Goal: Transaction & Acquisition: Purchase product/service

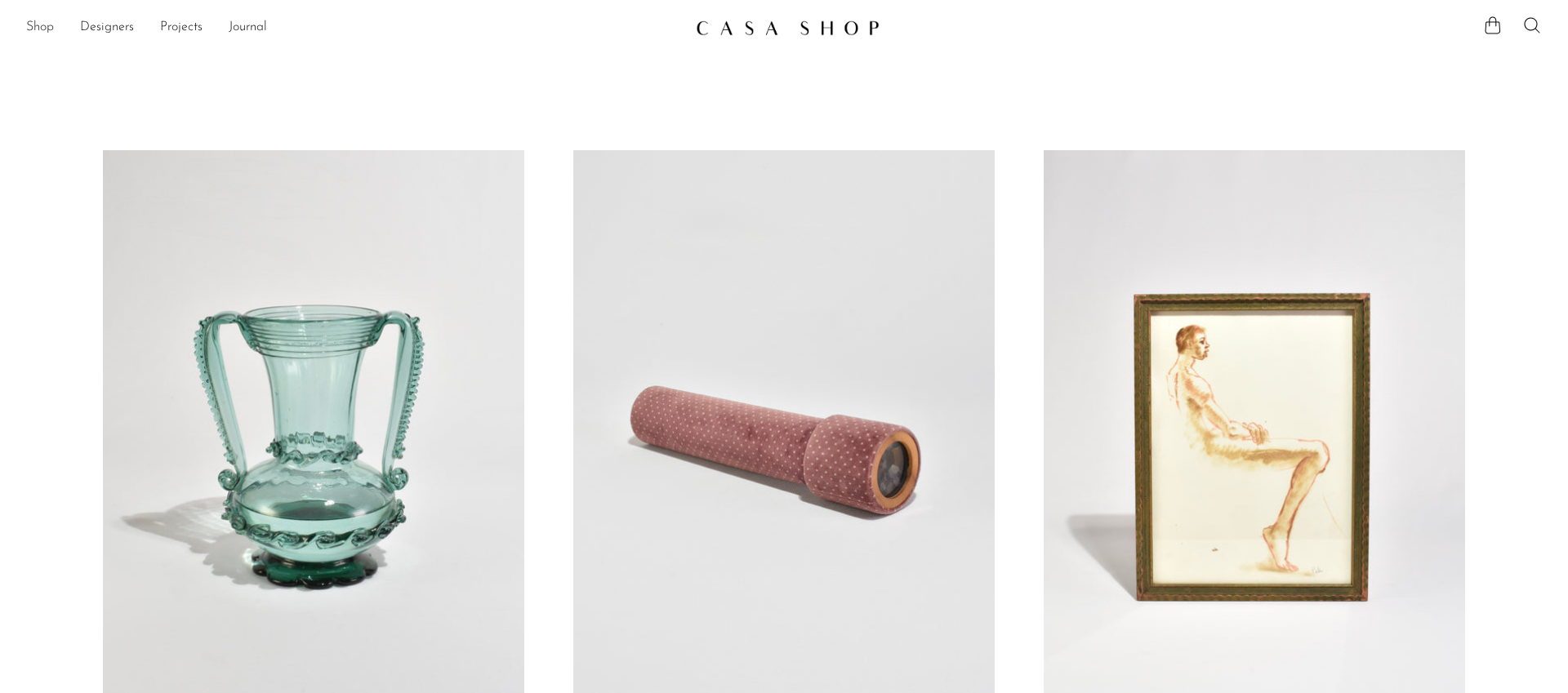
click at [49, 26] on link "Shop" at bounding box center [40, 27] width 28 height 22
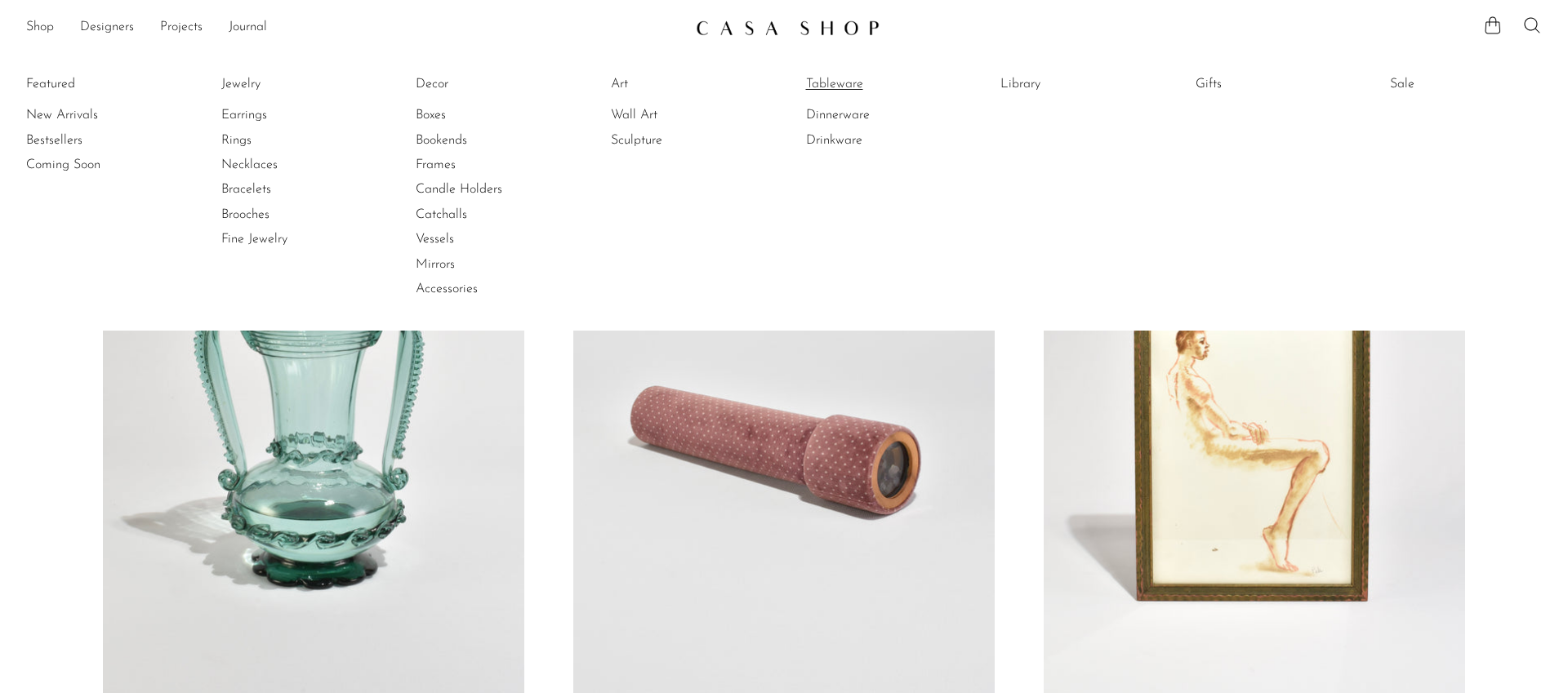
click at [841, 89] on link "Tableware" at bounding box center [867, 83] width 123 height 18
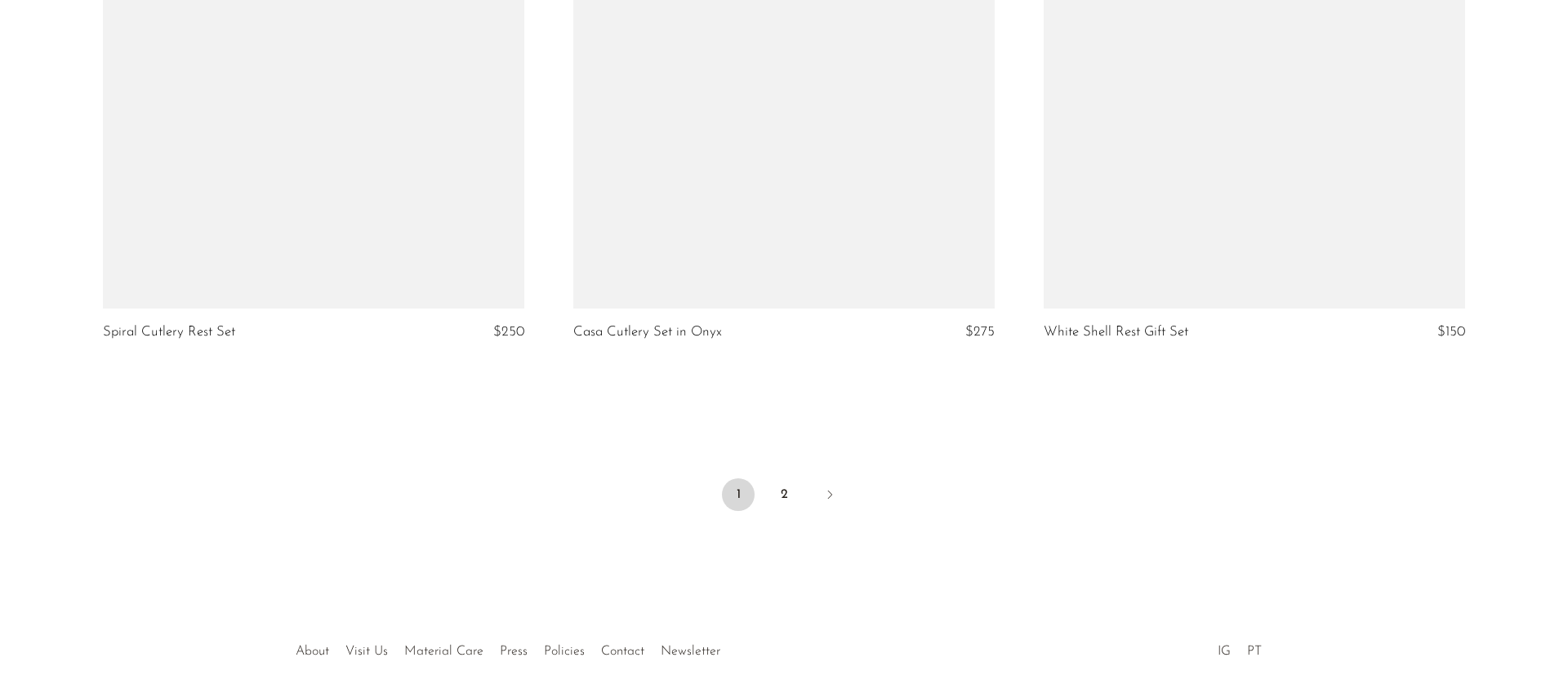
scroll to position [7778, 0]
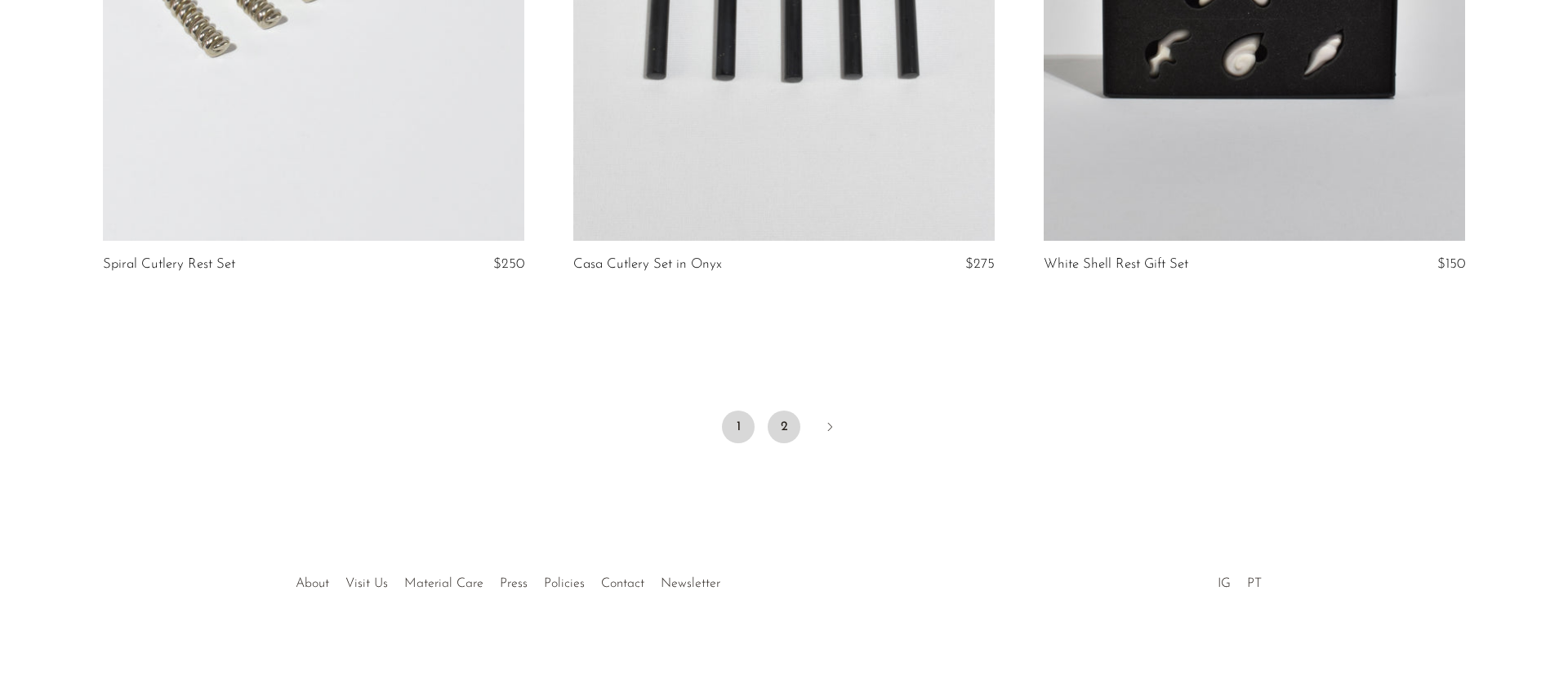
click at [785, 425] on link "2" at bounding box center [784, 427] width 33 height 33
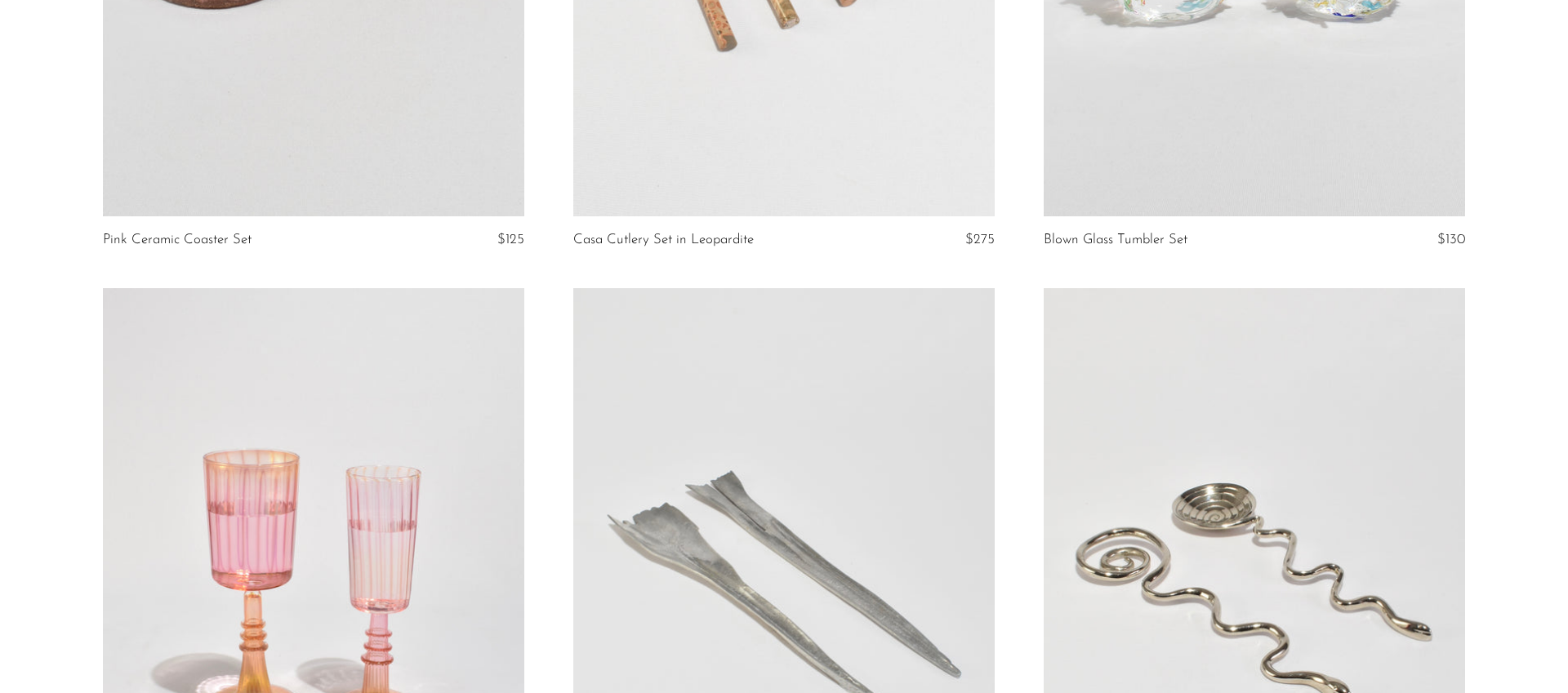
scroll to position [1058, 0]
